Goal: Navigation & Orientation: Find specific page/section

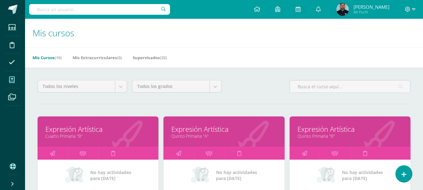
click at [182, 3] on div "Configuración Cerrar sesión [PERSON_NAME] Mi Perfil Avisos 735 avisos sin leer …" at bounding box center [224, 9] width 398 height 19
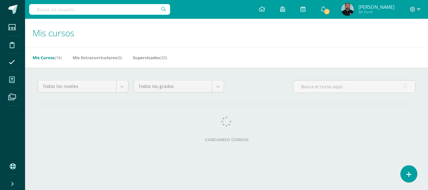
click at [215, 48] on div "Mis Cursos (16) Mis Extracurriculares (0) Supervisados (32)" at bounding box center [234, 57] width 418 height 20
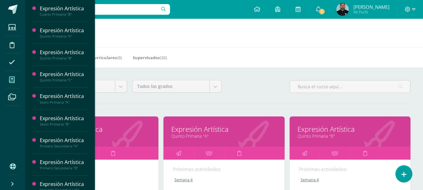
click at [11, 81] on icon at bounding box center [12, 80] width 6 height 6
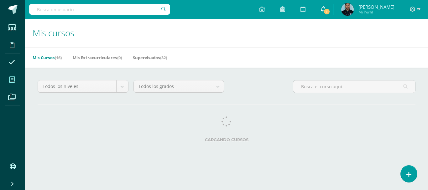
click at [330, 11] on span "1" at bounding box center [326, 11] width 7 height 7
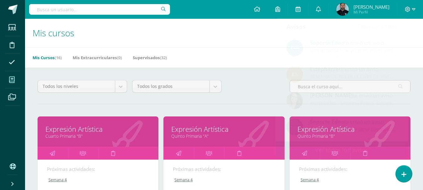
click at [225, 16] on div "Configuración Cerrar sesión [PERSON_NAME] Mi Perfil 1 0 Mis accesos directos SO…" at bounding box center [224, 9] width 398 height 19
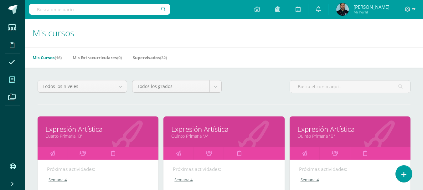
click at [203, 62] on div "Mis Cursos (16) Mis Extracurriculares (0) Supervisados (32)" at bounding box center [231, 57] width 413 height 20
